Goal: Task Accomplishment & Management: Manage account settings

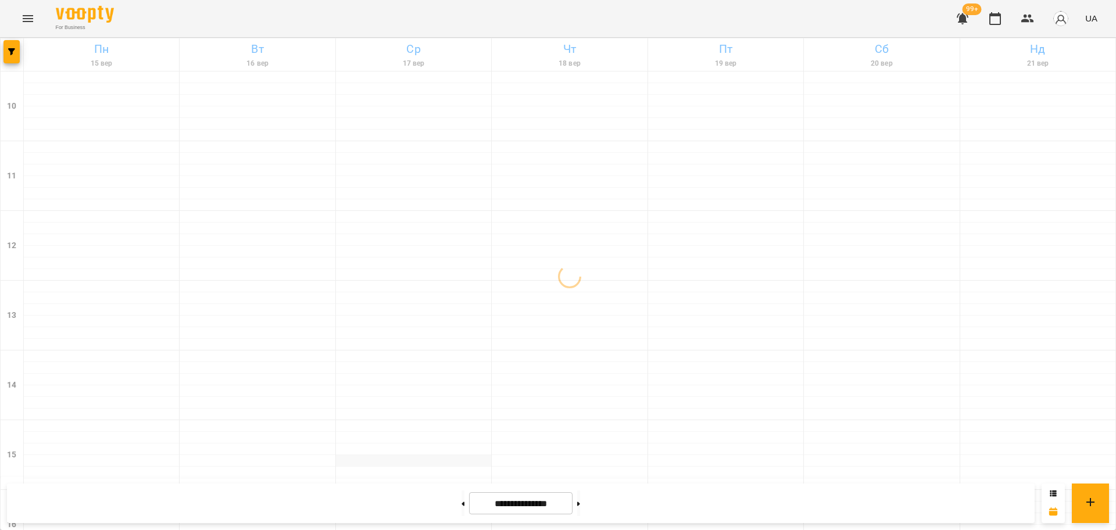
scroll to position [436, 0]
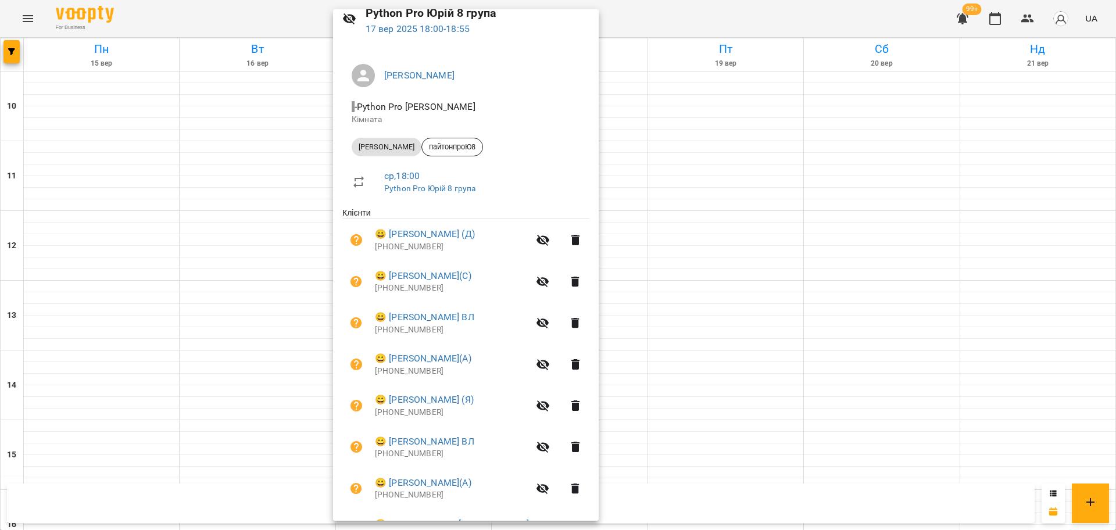
scroll to position [123, 0]
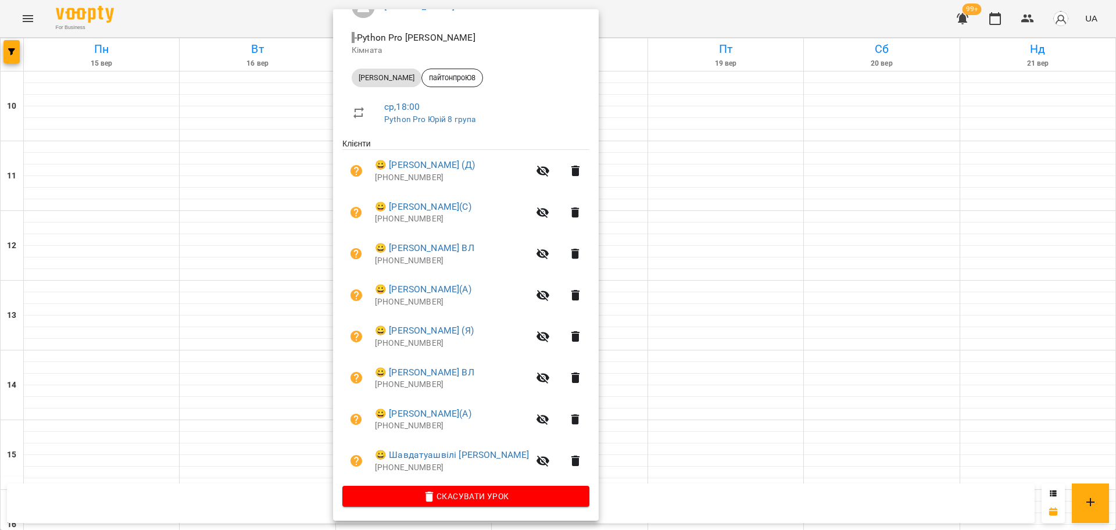
click at [761, 22] on div at bounding box center [558, 265] width 1116 height 530
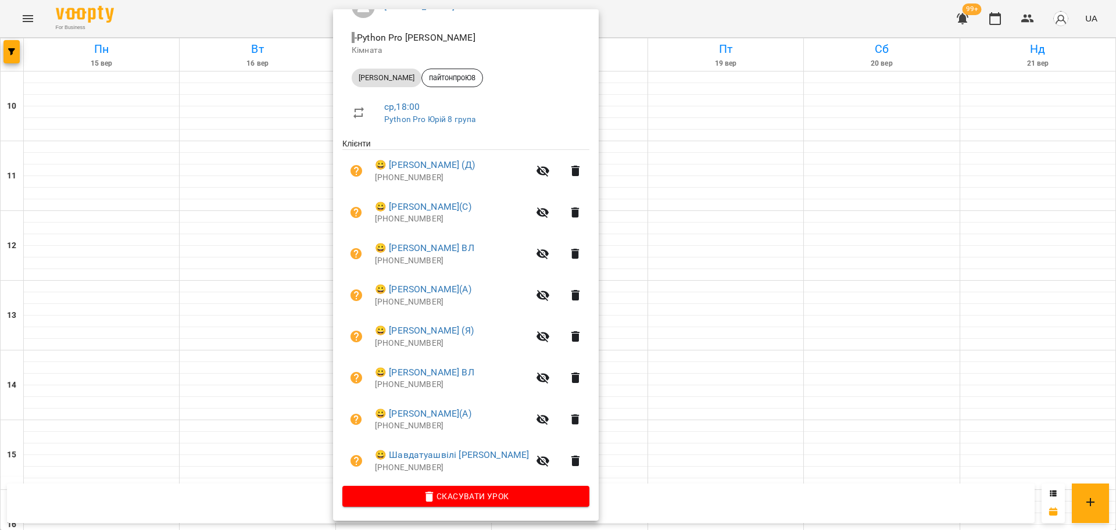
scroll to position [0, 0]
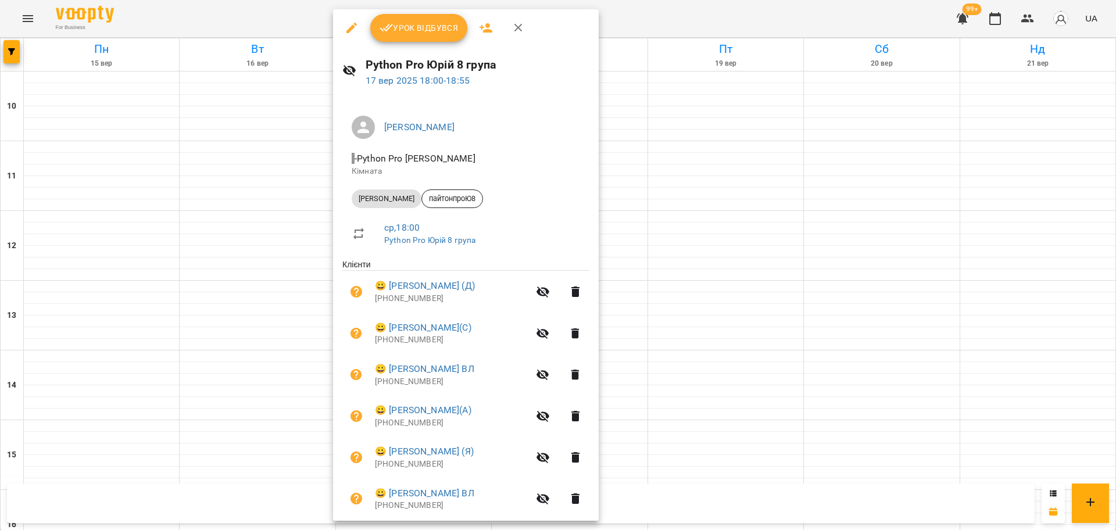
click at [642, 17] on div at bounding box center [558, 265] width 1116 height 530
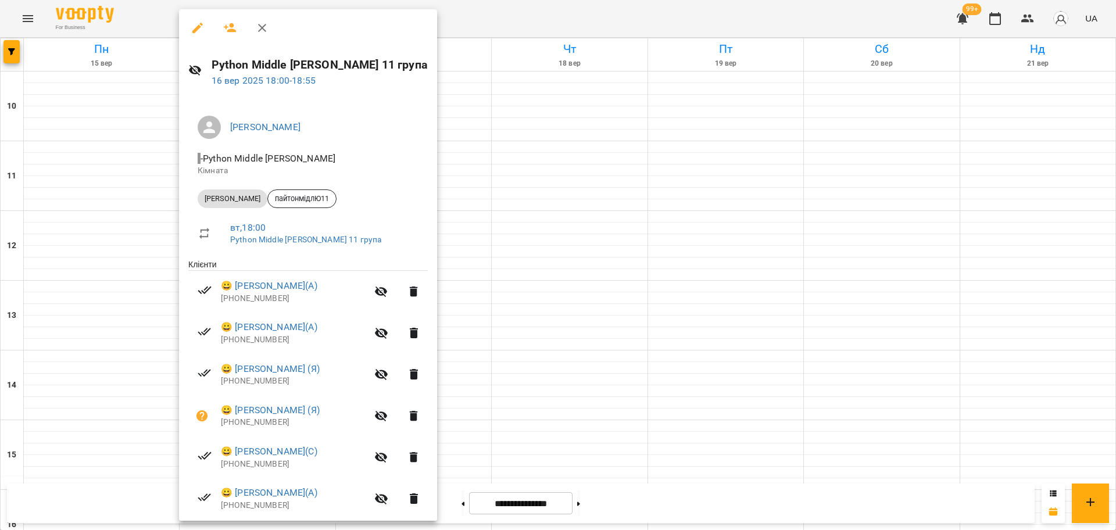
click at [559, 13] on div at bounding box center [558, 265] width 1116 height 530
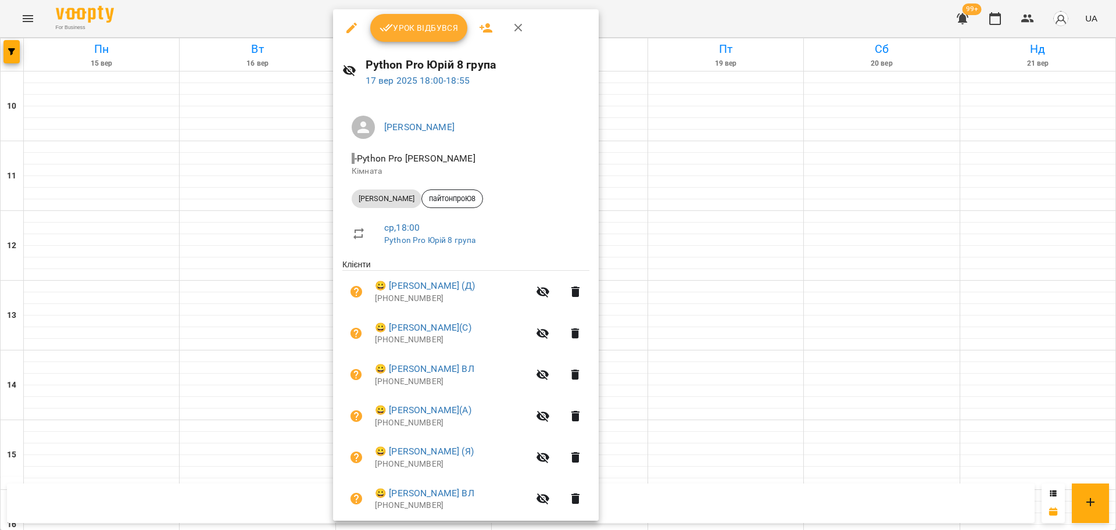
click at [434, 17] on button "Урок відбувся" at bounding box center [419, 28] width 98 height 28
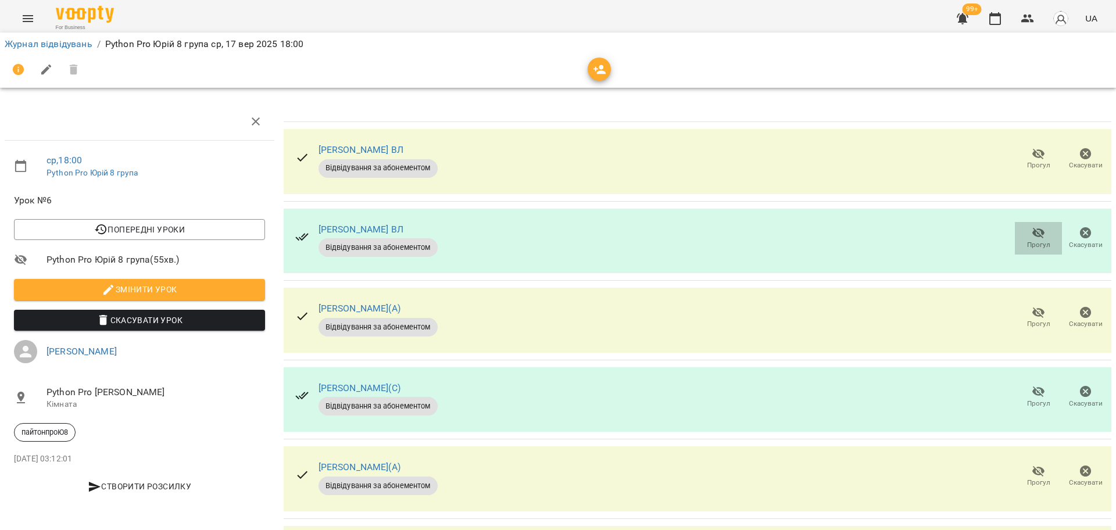
click at [1032, 236] on icon "button" at bounding box center [1038, 233] width 13 height 11
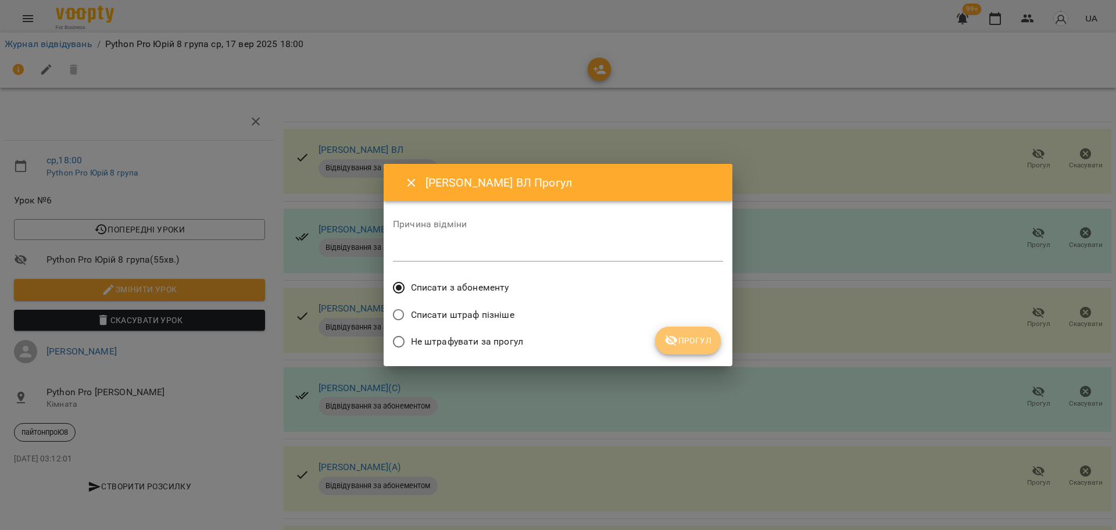
click at [696, 352] on button "Прогул" at bounding box center [688, 341] width 66 height 28
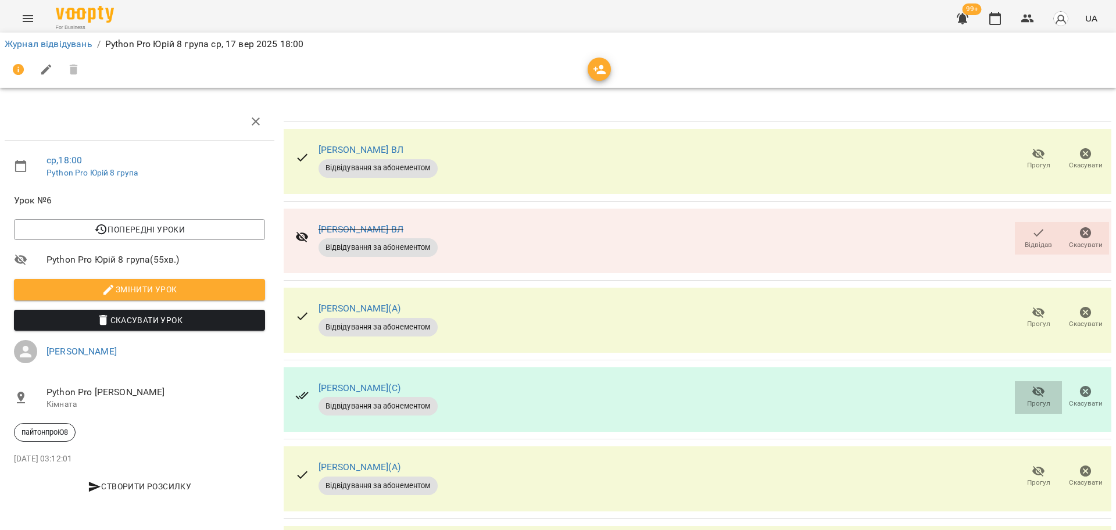
click at [1032, 391] on icon "button" at bounding box center [1038, 392] width 13 height 11
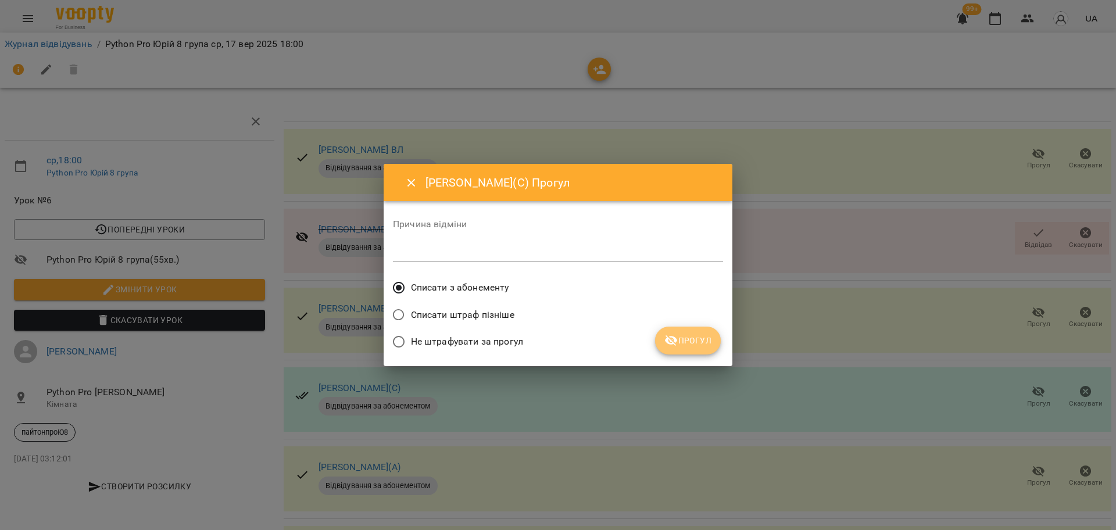
click at [700, 338] on span "Прогул" at bounding box center [687, 341] width 47 height 14
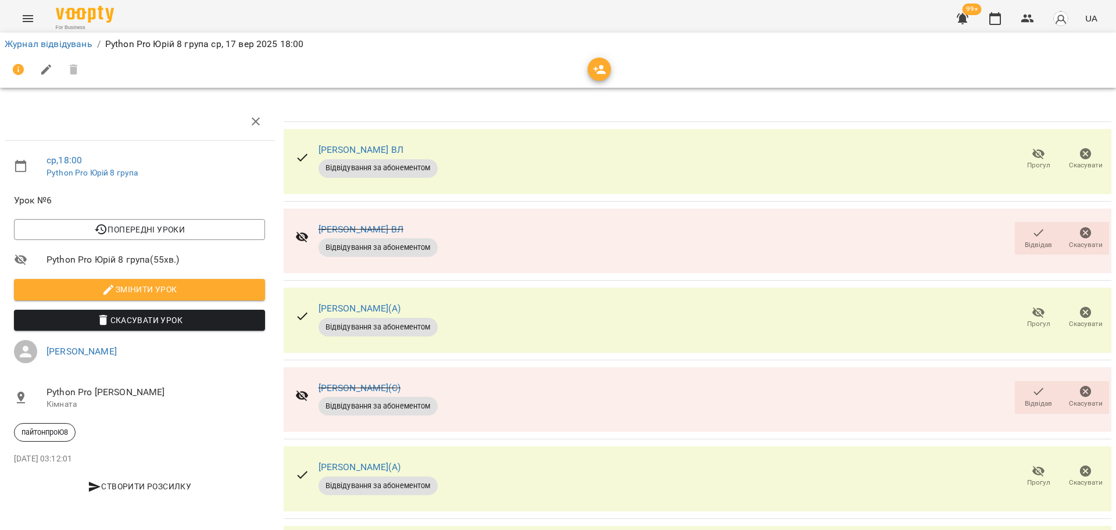
scroll to position [248, 0]
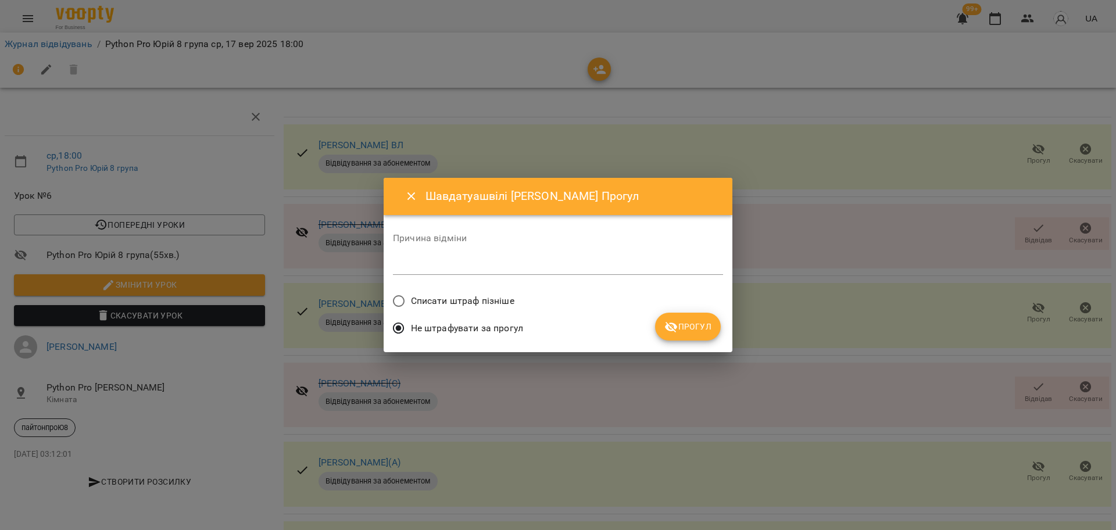
drag, startPoint x: 496, startPoint y: 304, endPoint x: 547, endPoint y: 310, distance: 51.5
click at [495, 305] on span "Списати штраф пізніше" at bounding box center [462, 301] width 103 height 14
click at [430, 308] on label "Списати штраф пізніше" at bounding box center [451, 301] width 128 height 24
click at [705, 325] on span "Прогул" at bounding box center [687, 327] width 47 height 14
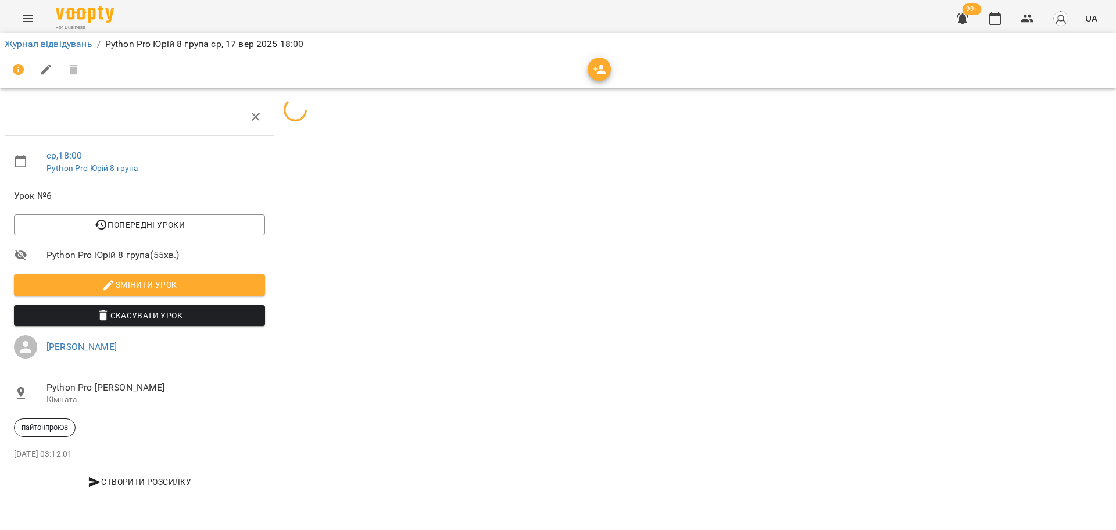
scroll to position [0, 0]
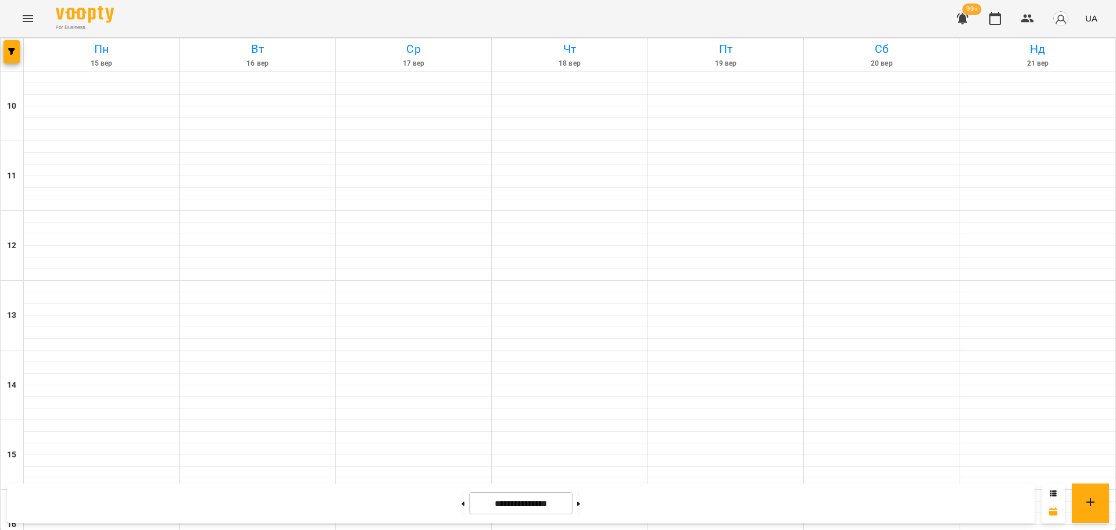
scroll to position [500, 0]
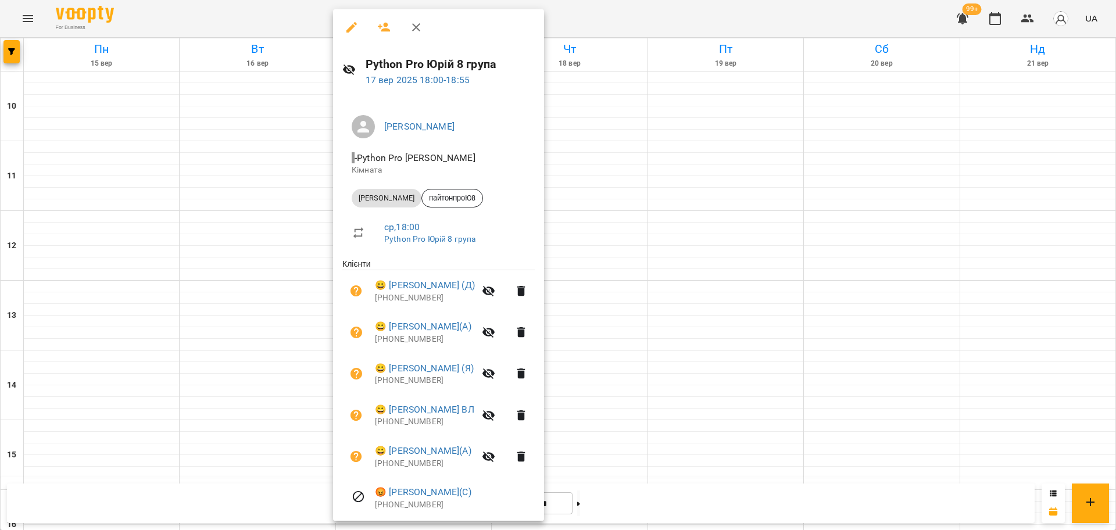
scroll to position [0, 0]
click at [345, 33] on icon "button" at bounding box center [352, 28] width 14 height 14
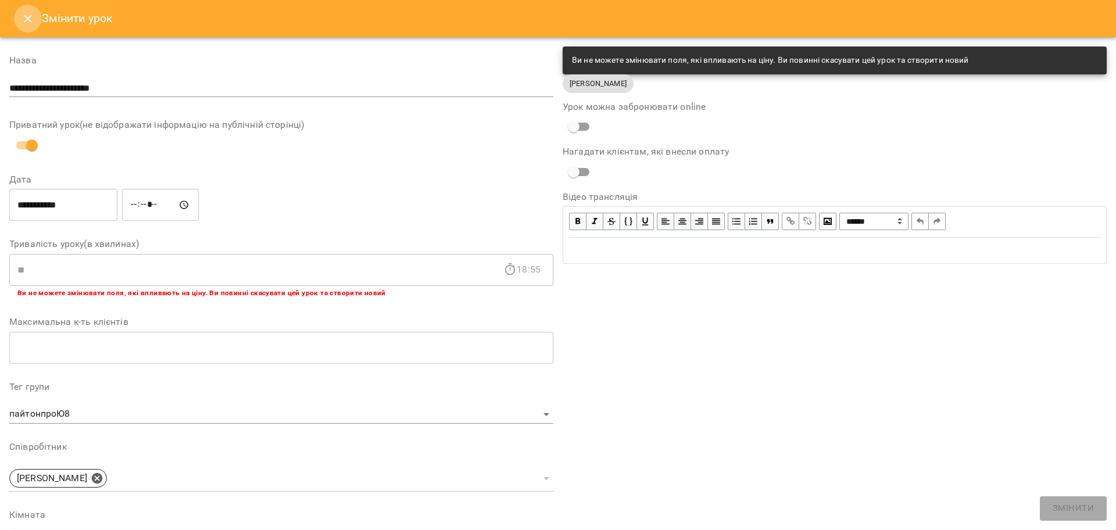
click at [24, 9] on button "Close" at bounding box center [28, 19] width 28 height 28
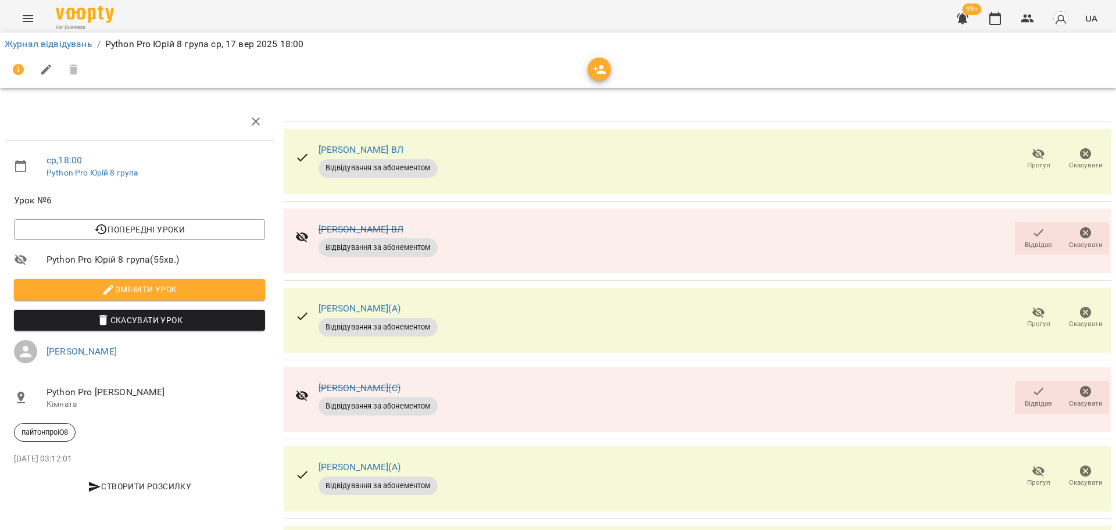
click at [1025, 402] on span "Відвідав" at bounding box center [1038, 404] width 27 height 10
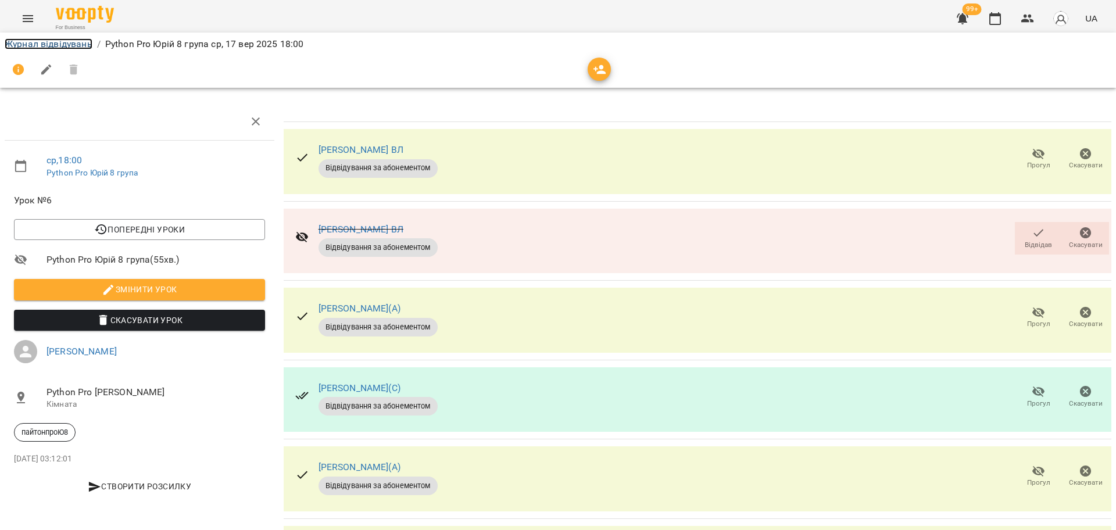
click at [52, 48] on link "Журнал відвідувань" at bounding box center [49, 43] width 88 height 11
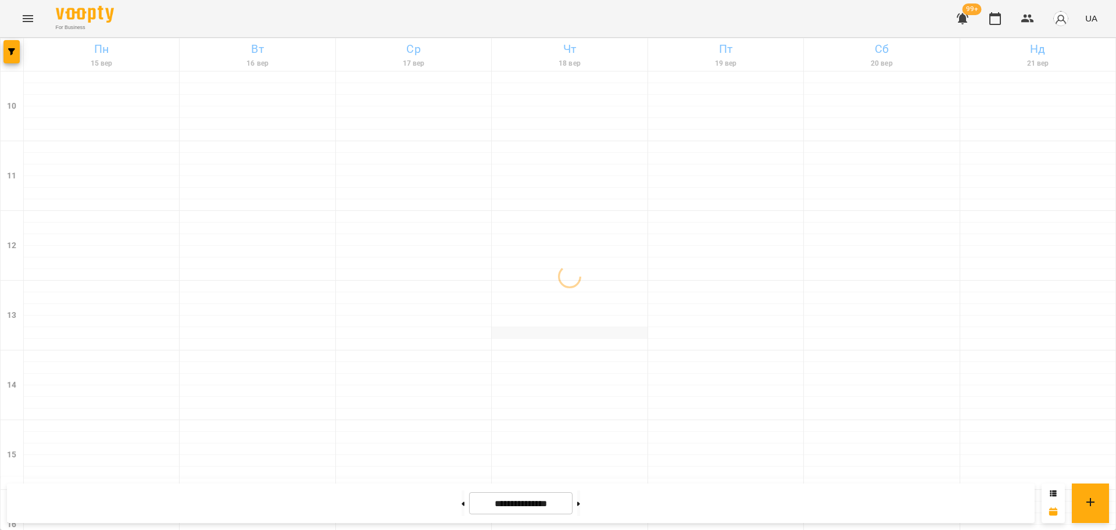
scroll to position [500, 0]
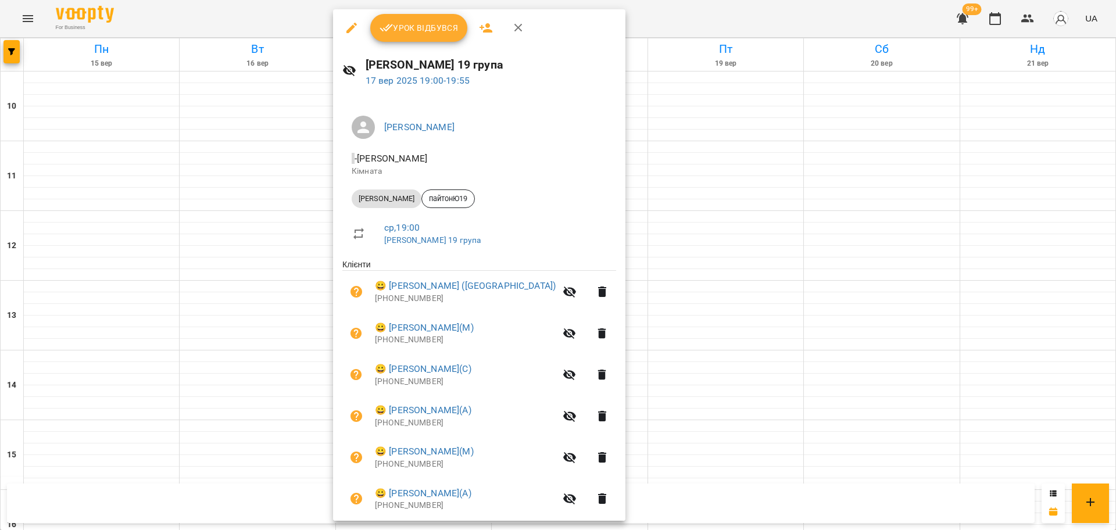
click at [652, 24] on div at bounding box center [558, 265] width 1116 height 530
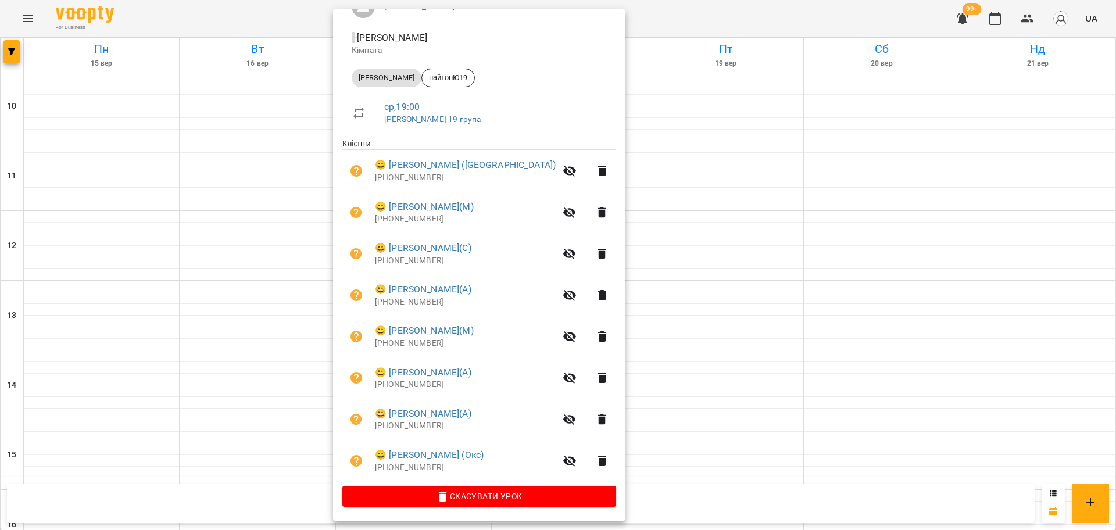
scroll to position [0, 0]
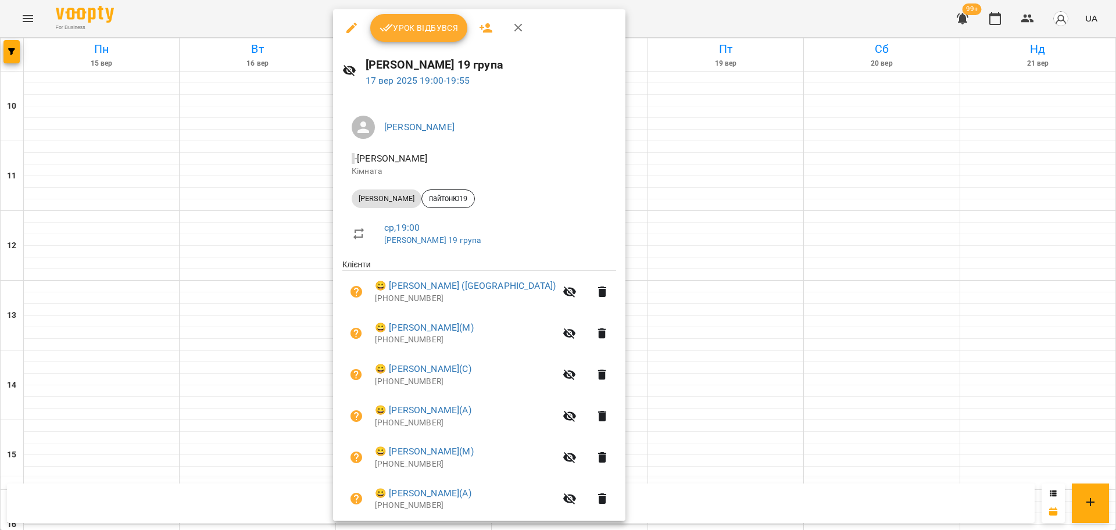
click at [419, 34] on span "Урок відбувся" at bounding box center [419, 28] width 79 height 14
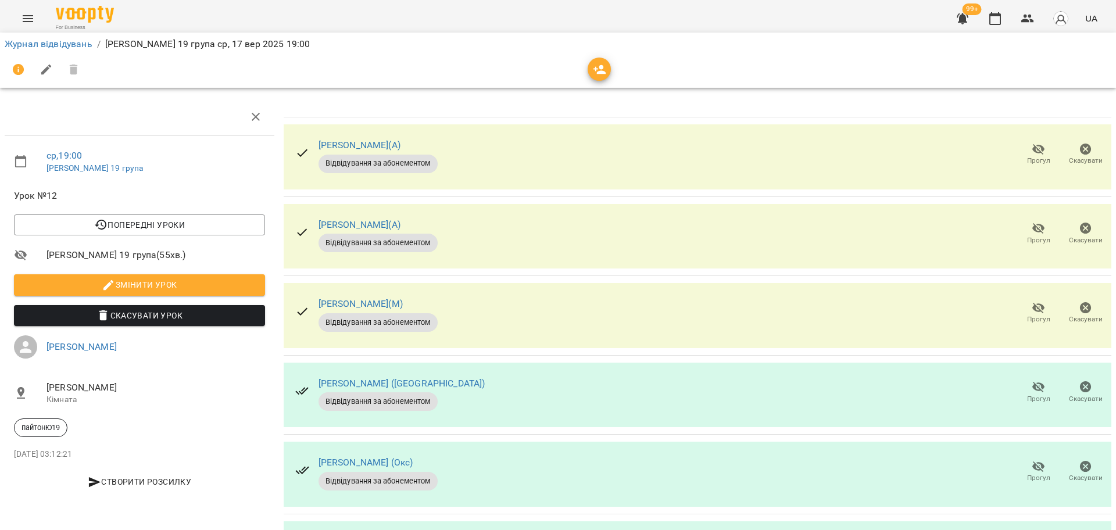
scroll to position [248, 0]
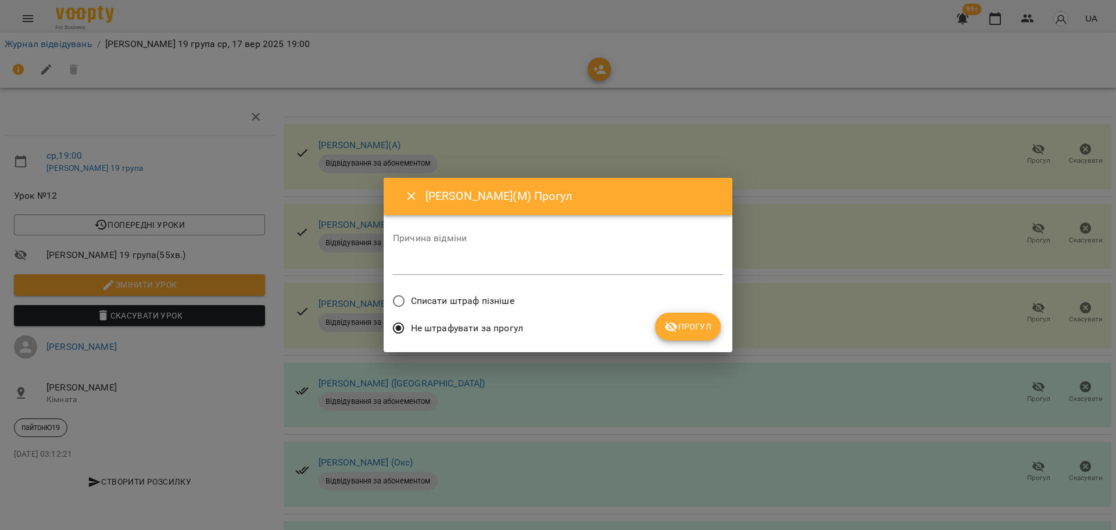
drag, startPoint x: 458, startPoint y: 301, endPoint x: 475, endPoint y: 303, distance: 17.5
click at [457, 301] on span "Списати штраф пізніше" at bounding box center [462, 301] width 103 height 14
click at [684, 317] on button "Прогул" at bounding box center [688, 327] width 66 height 28
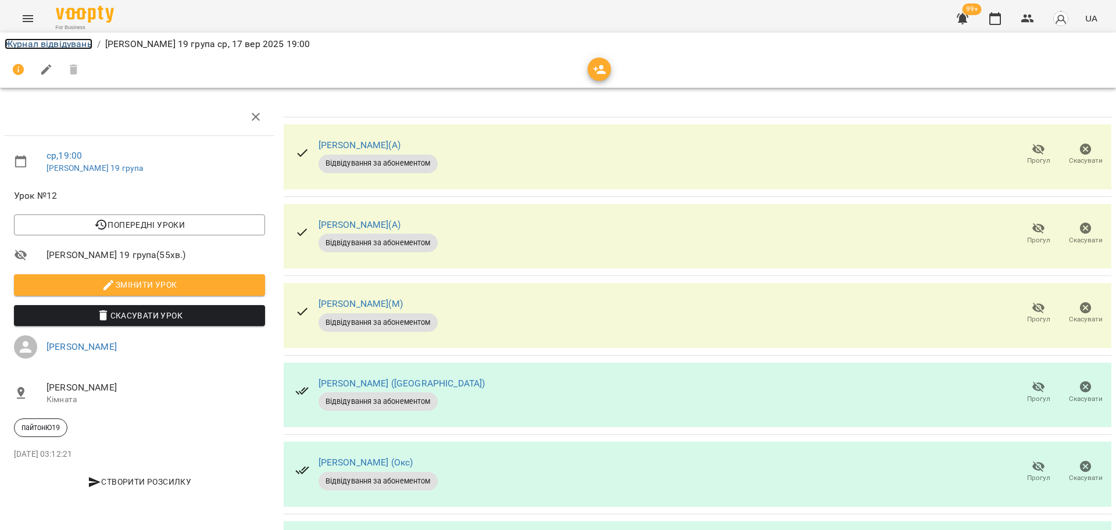
drag, startPoint x: 74, startPoint y: 40, endPoint x: 87, endPoint y: 38, distance: 12.3
click at [74, 40] on link "Журнал відвідувань" at bounding box center [49, 43] width 88 height 11
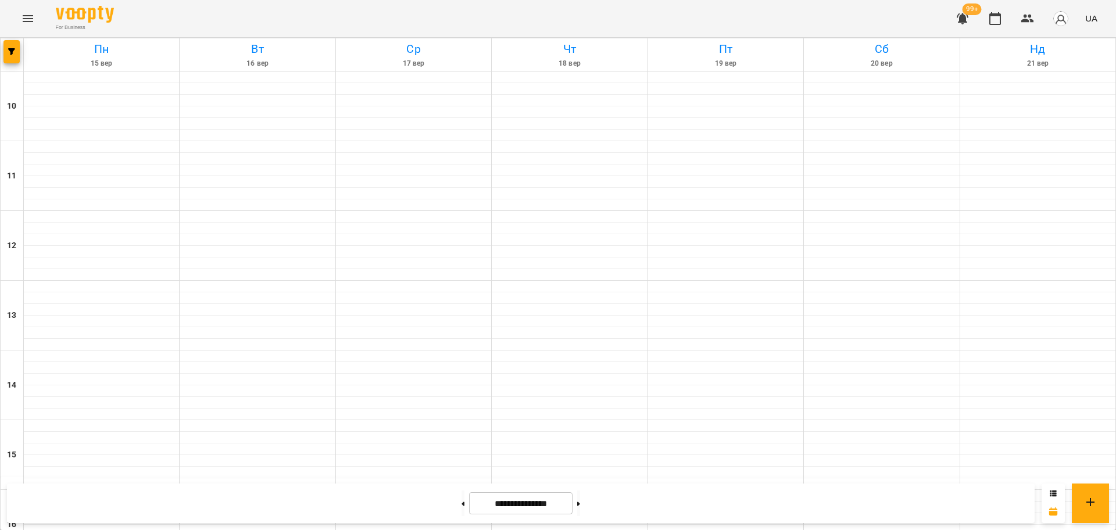
scroll to position [500, 0]
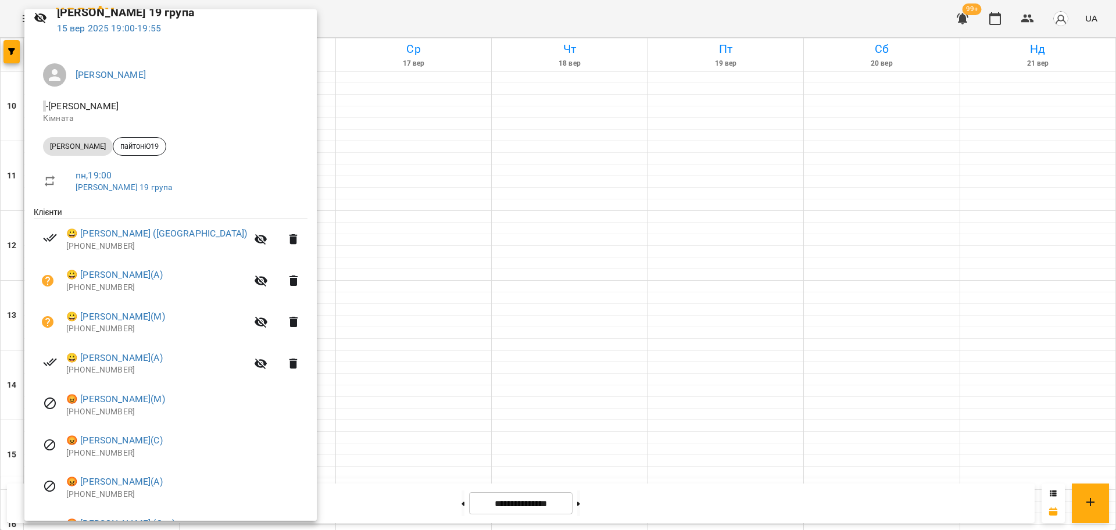
scroll to position [123, 0]
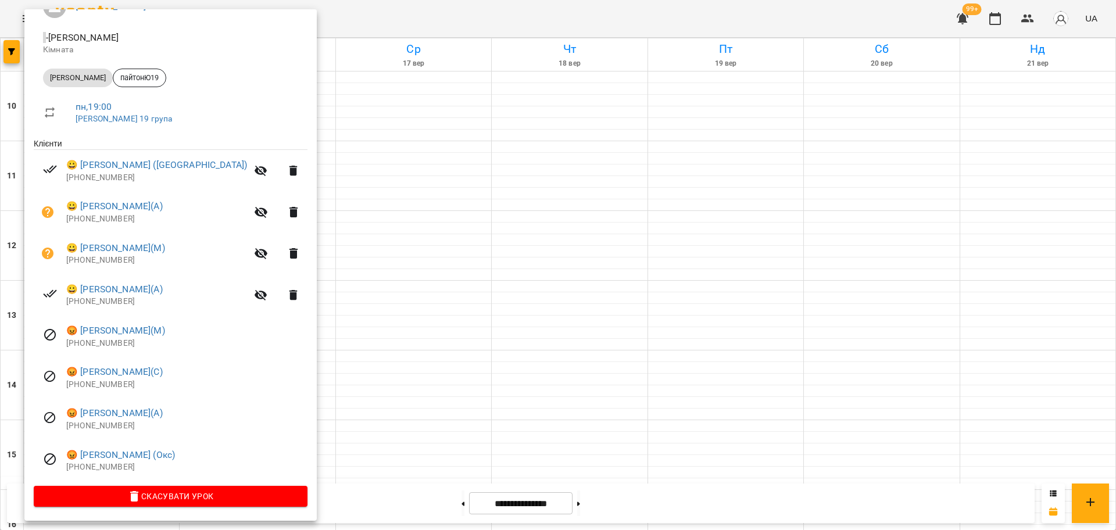
click at [459, 26] on div at bounding box center [558, 265] width 1116 height 530
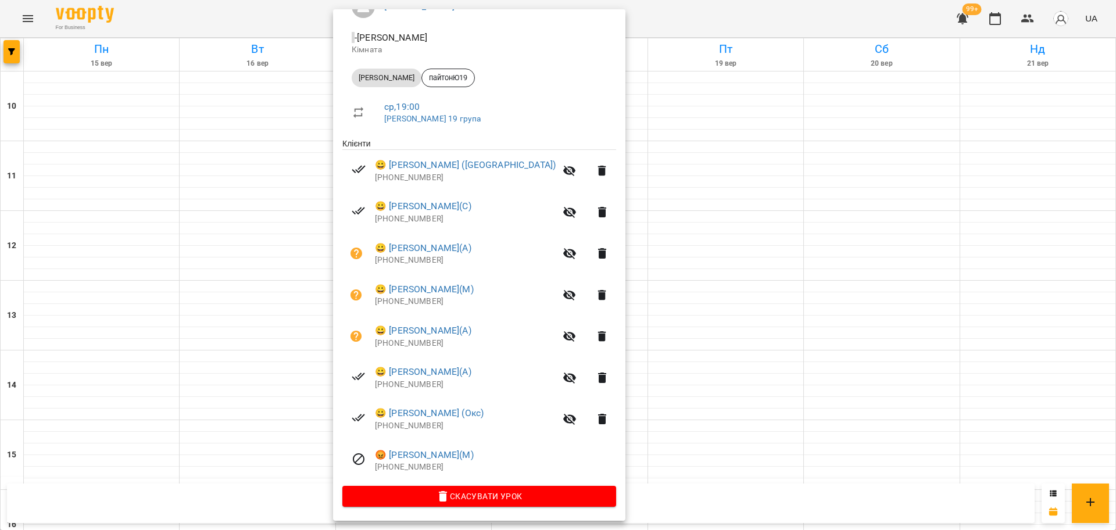
click at [120, 230] on div at bounding box center [558, 265] width 1116 height 530
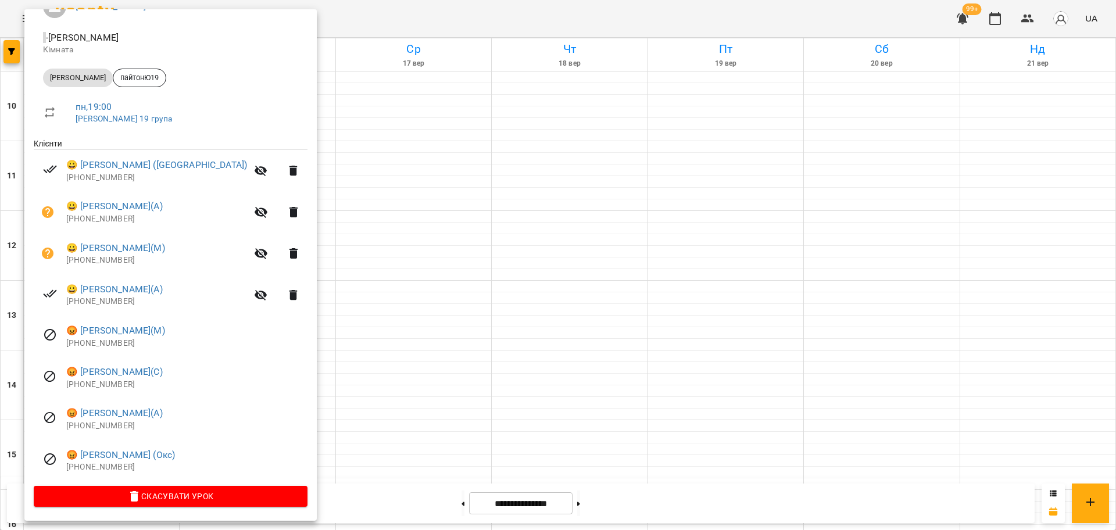
click at [374, 279] on div at bounding box center [558, 265] width 1116 height 530
